Goal: Task Accomplishment & Management: Manage account settings

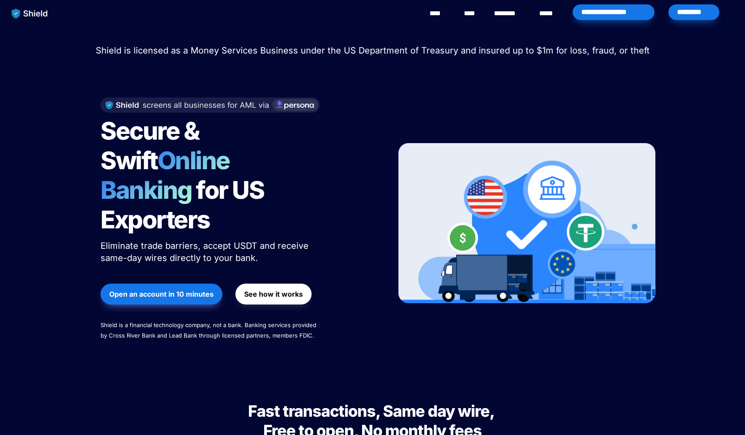
click at [575, 49] on span "Shield is licensed as a Money Services Business under the US Department of Trea…" at bounding box center [373, 50] width 554 height 10
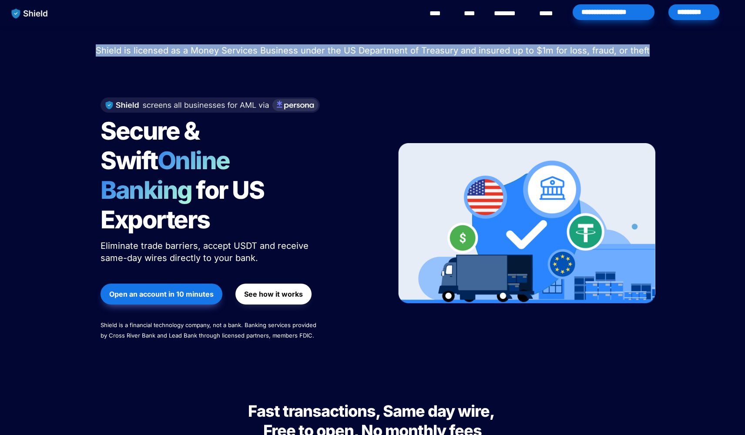
click at [575, 49] on span "Shield is licensed as a Money Services Business under the US Department of Trea…" at bounding box center [373, 50] width 554 height 10
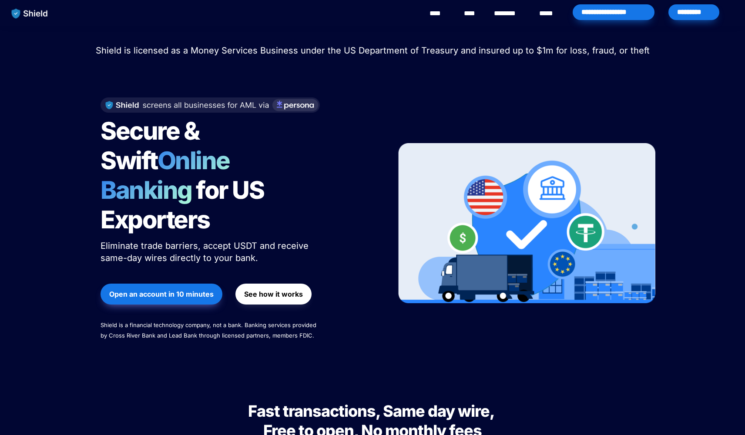
click at [553, 53] on span "Shield is licensed as a Money Services Business under the US Department of Trea…" at bounding box center [373, 50] width 554 height 10
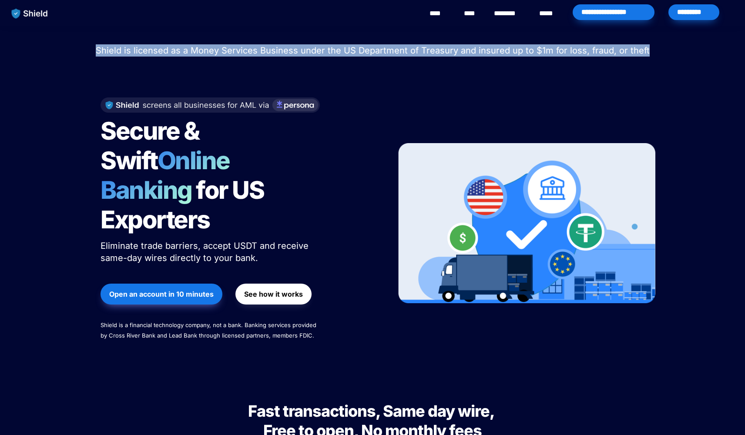
click at [553, 53] on span "Shield is licensed as a Money Services Business under the US Department of Trea…" at bounding box center [373, 50] width 554 height 10
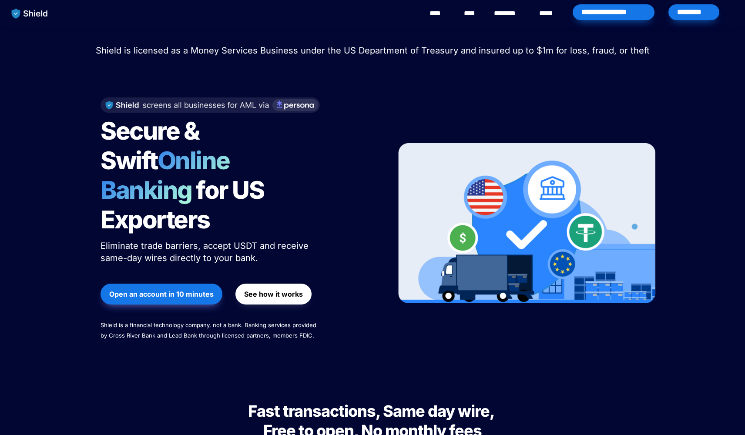
click at [552, 53] on span "Shield is licensed as a Money Services Business under the US Department of Trea…" at bounding box center [373, 50] width 554 height 10
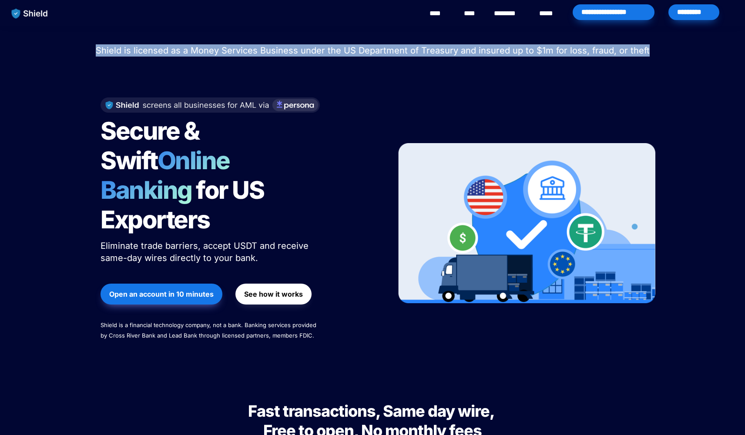
click at [552, 53] on span "Shield is licensed as a Money Services Business under the US Department of Trea…" at bounding box center [373, 50] width 554 height 10
click at [429, 55] on span "Shield is licensed as a Money Services Business under the US Department of Trea…" at bounding box center [373, 50] width 554 height 10
click at [472, 53] on span "Shield is licensed as a Money Services Business under the US Department of Trea…" at bounding box center [373, 50] width 554 height 10
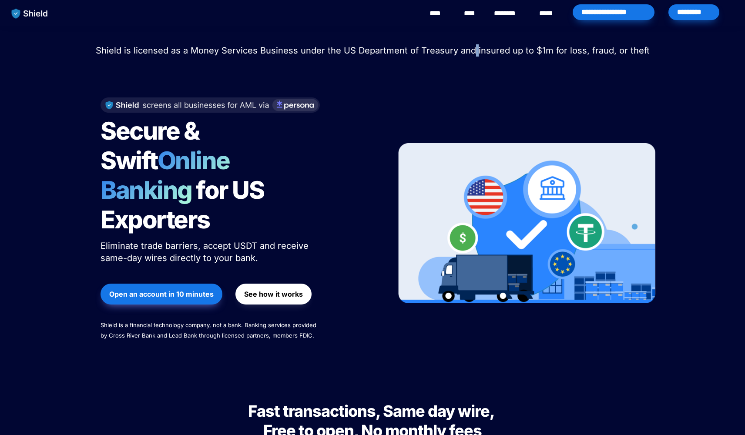
click at [472, 53] on span "Shield is licensed as a Money Services Business under the US Department of Trea…" at bounding box center [373, 50] width 554 height 10
click at [525, 48] on span "Shield is licensed as a Money Services Business under the US Department of Trea…" at bounding box center [373, 50] width 554 height 10
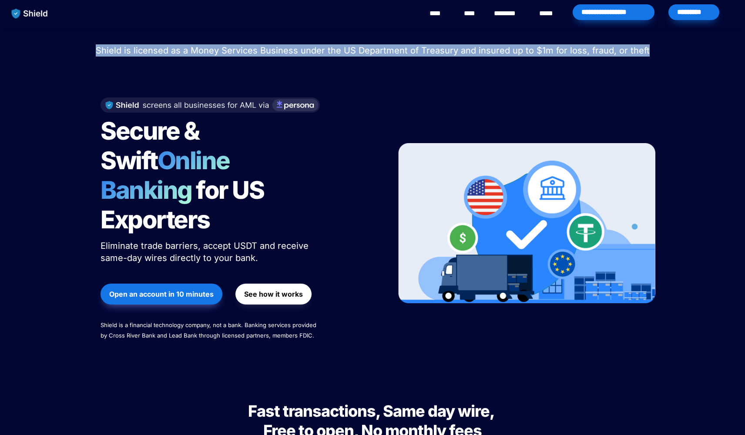
click at [525, 48] on span "Shield is licensed as a Money Services Business under the US Department of Trea…" at bounding box center [373, 50] width 554 height 10
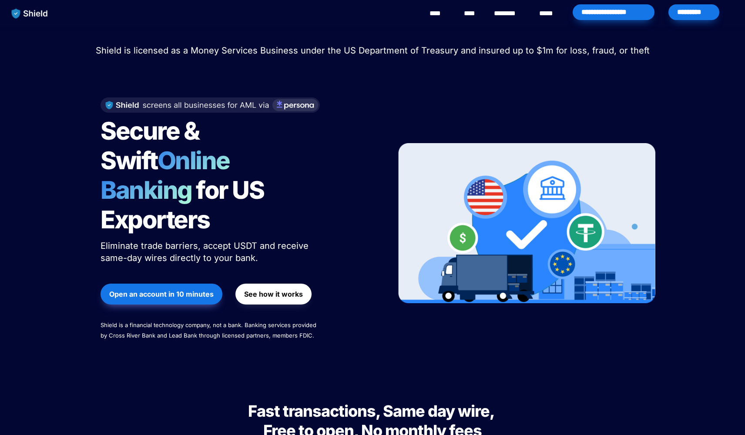
click at [542, 99] on div at bounding box center [526, 223] width 257 height 269
click at [679, 11] on div "*********" at bounding box center [693, 12] width 51 height 16
click at [598, 14] on div "**********" at bounding box center [613, 12] width 82 height 16
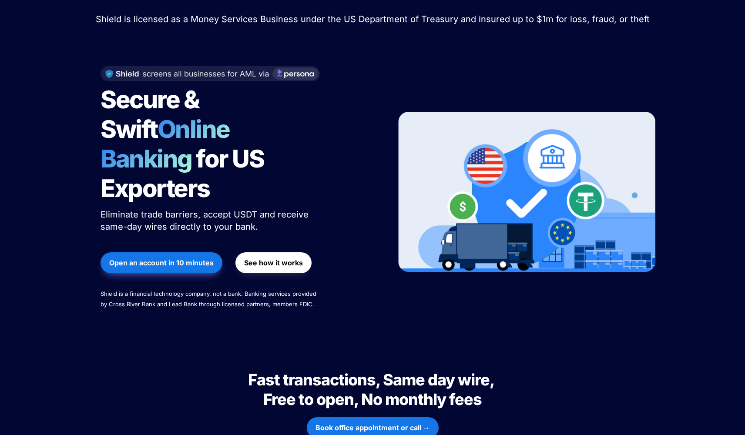
scroll to position [33, 0]
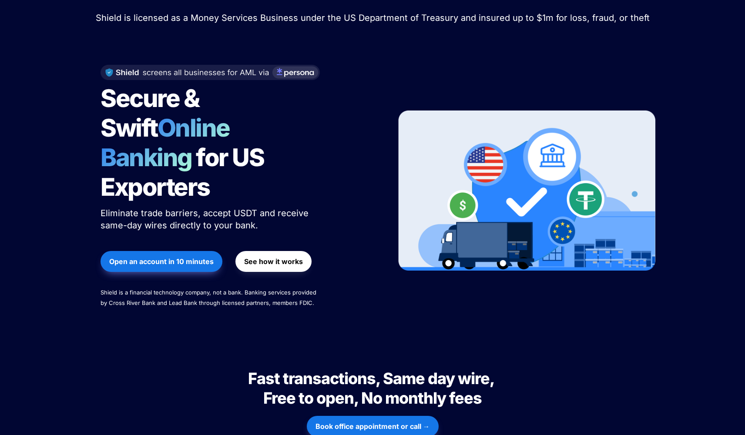
click at [394, 422] on strong "Book office appointment or call →" at bounding box center [372, 426] width 114 height 9
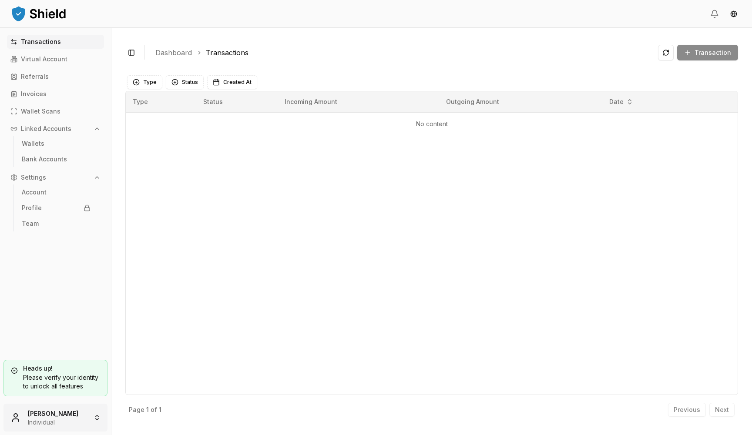
click at [43, 419] on html "Transactions Virtual Account Referrals Invoices Wallet Scans Linked Accounts Wa…" at bounding box center [376, 217] width 752 height 435
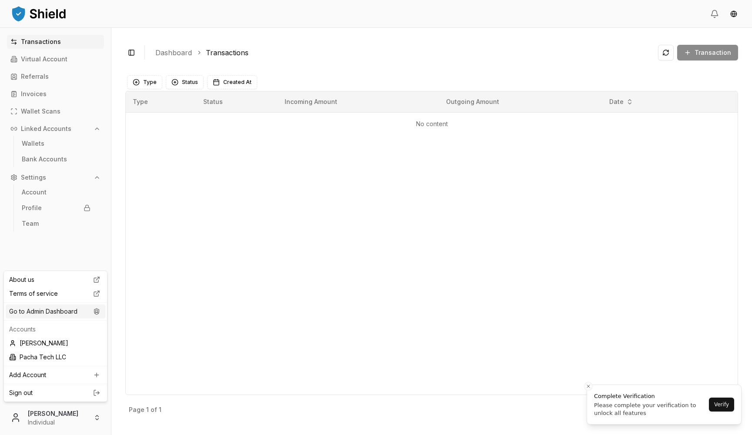
click at [75, 314] on div "Go to Admin Dashboard" at bounding box center [56, 311] width 100 height 14
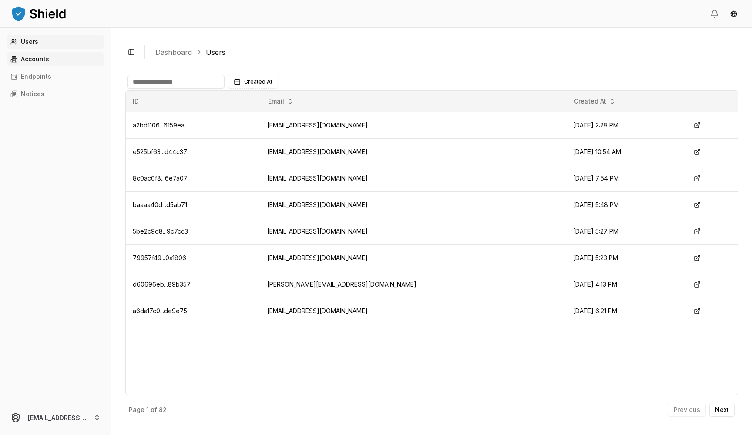
click at [73, 60] on link "Accounts" at bounding box center [55, 59] width 97 height 14
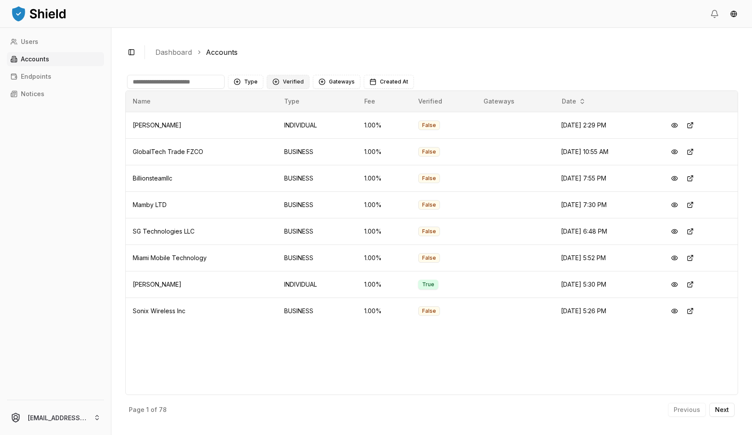
click at [291, 81] on button "Verified" at bounding box center [288, 82] width 43 height 14
click at [148, 130] on td "Ajay Sharma" at bounding box center [201, 125] width 151 height 27
click at [697, 127] on button at bounding box center [690, 125] width 16 height 16
click at [695, 155] on button at bounding box center [690, 152] width 16 height 16
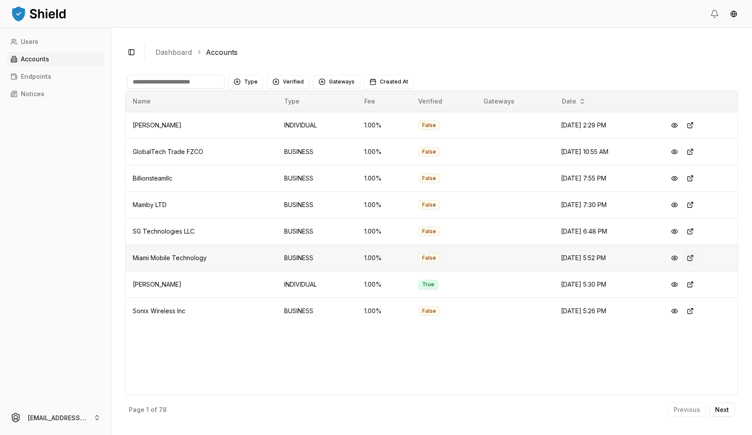
click at [698, 257] on button at bounding box center [690, 258] width 16 height 16
click at [692, 154] on button at bounding box center [690, 152] width 16 height 16
click at [695, 125] on button at bounding box center [690, 125] width 16 height 16
click at [725, 407] on p "Next" at bounding box center [722, 410] width 14 height 6
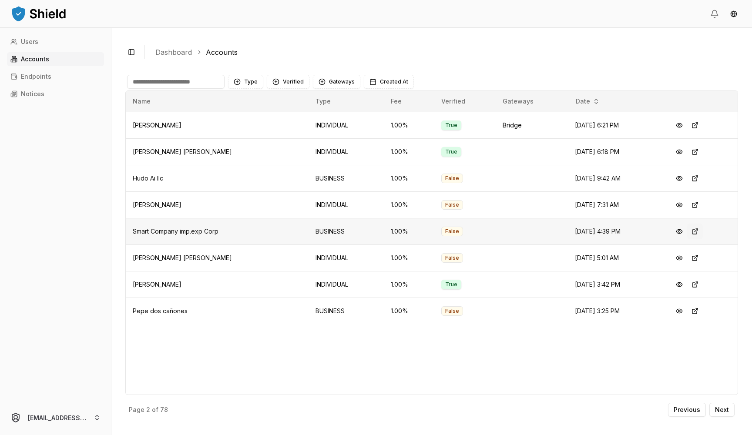
click at [698, 234] on button at bounding box center [695, 232] width 16 height 16
click at [695, 179] on button at bounding box center [695, 178] width 16 height 16
click at [683, 412] on p "Previous" at bounding box center [686, 410] width 27 height 6
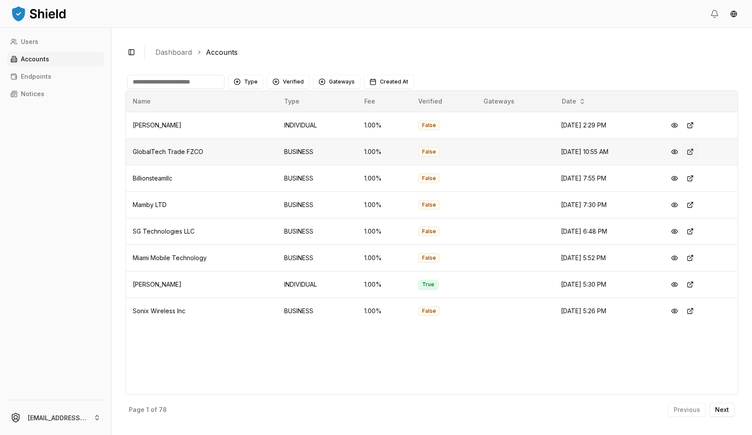
click at [695, 151] on button at bounding box center [690, 152] width 16 height 16
